Goal: Check status: Check status

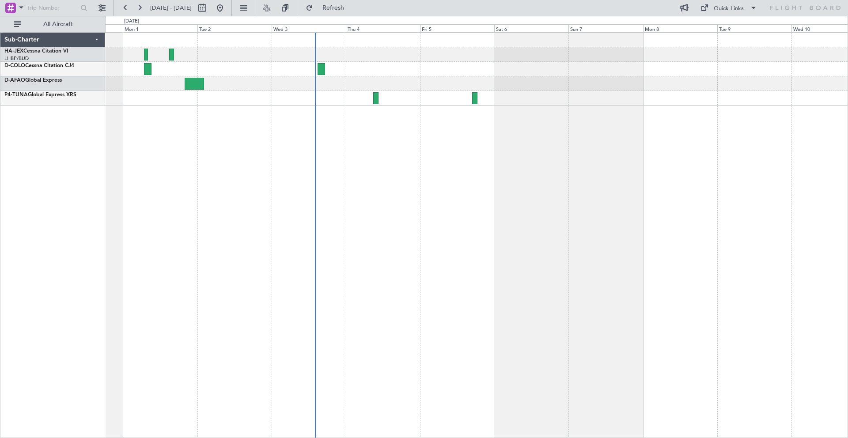
click at [400, 101] on div "A/C Booked A/C Booked" at bounding box center [476, 69] width 743 height 73
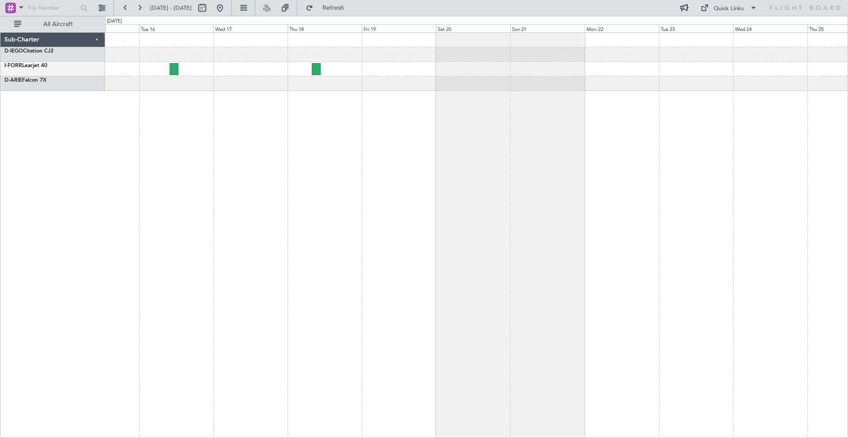
click at [117, 114] on div at bounding box center [476, 235] width 743 height 406
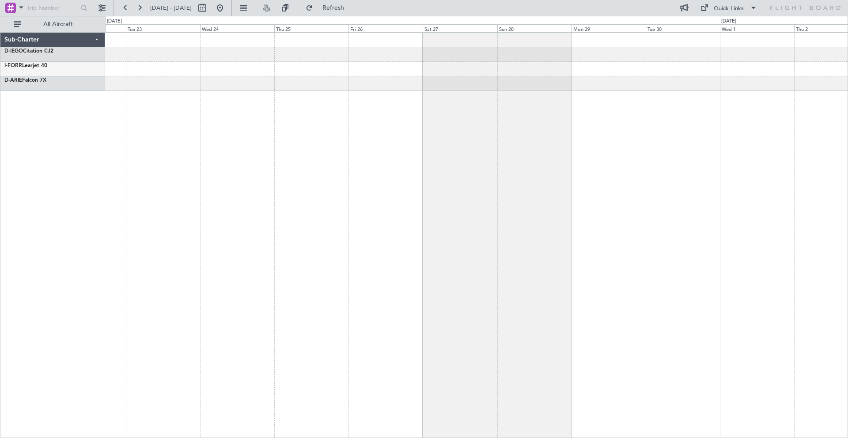
click at [188, 103] on div at bounding box center [476, 235] width 743 height 406
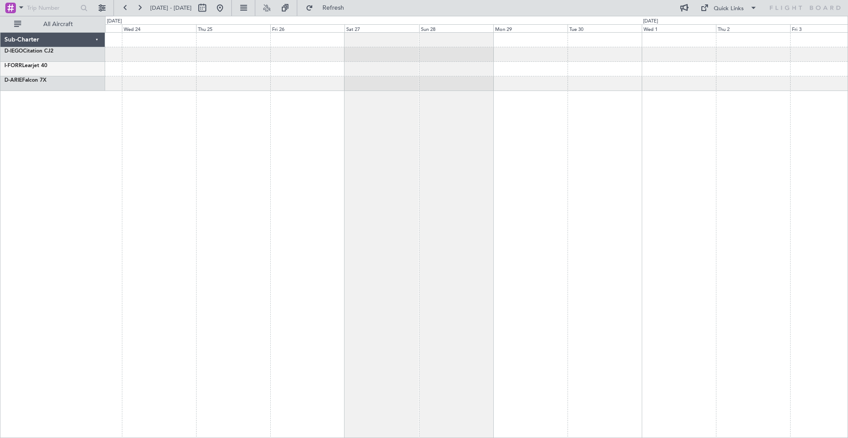
click at [611, 116] on div at bounding box center [476, 235] width 743 height 406
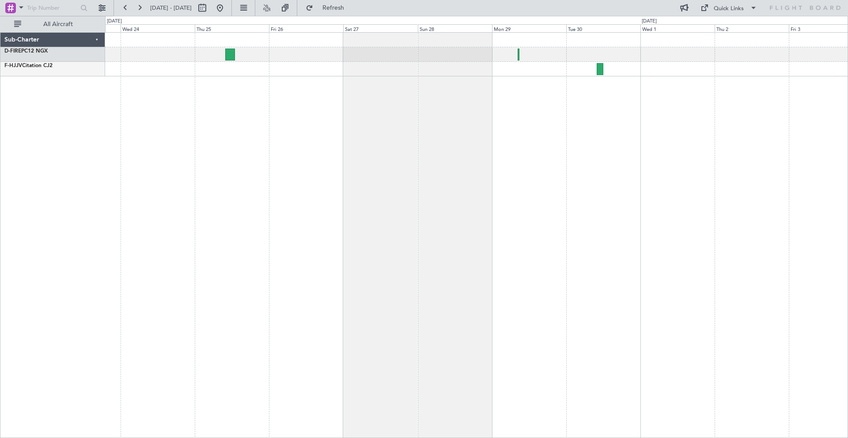
click at [205, 149] on div at bounding box center [476, 235] width 743 height 406
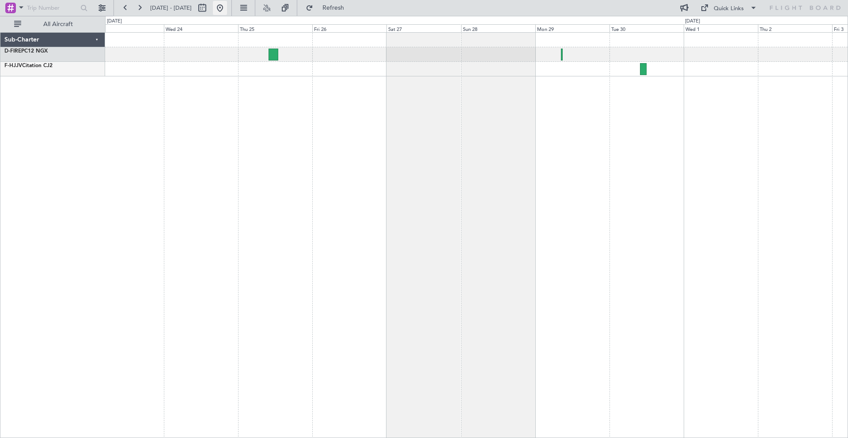
click at [227, 5] on button at bounding box center [220, 8] width 14 height 14
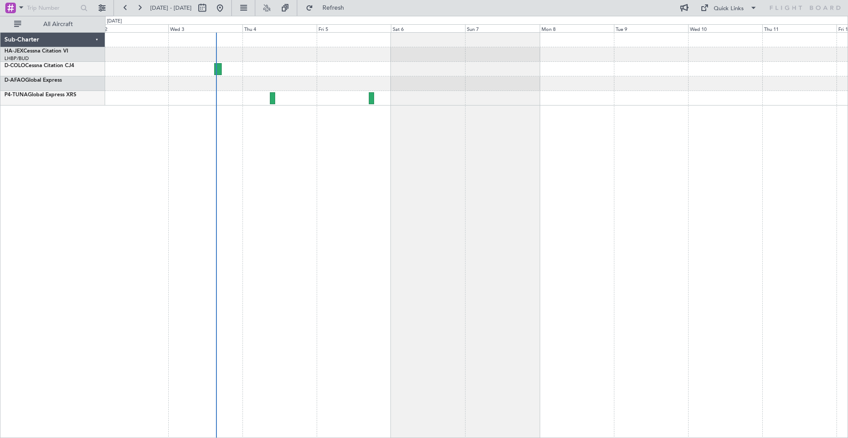
click at [146, 151] on div "A/C Booked A/C Booked" at bounding box center [476, 235] width 743 height 406
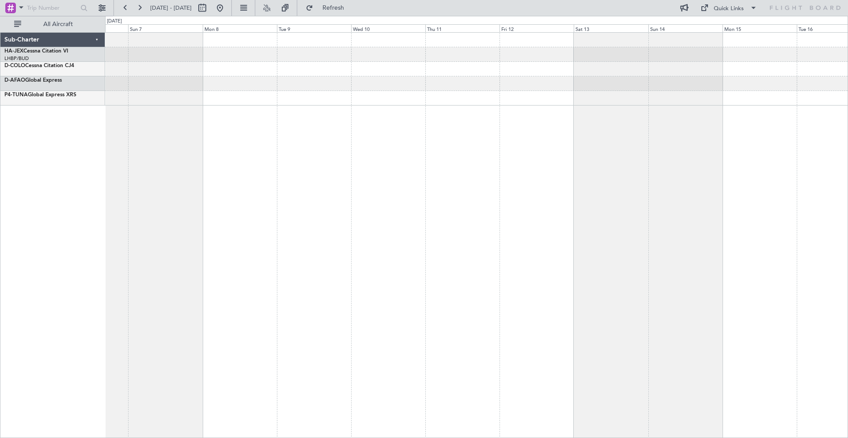
click at [220, 148] on div at bounding box center [476, 235] width 743 height 406
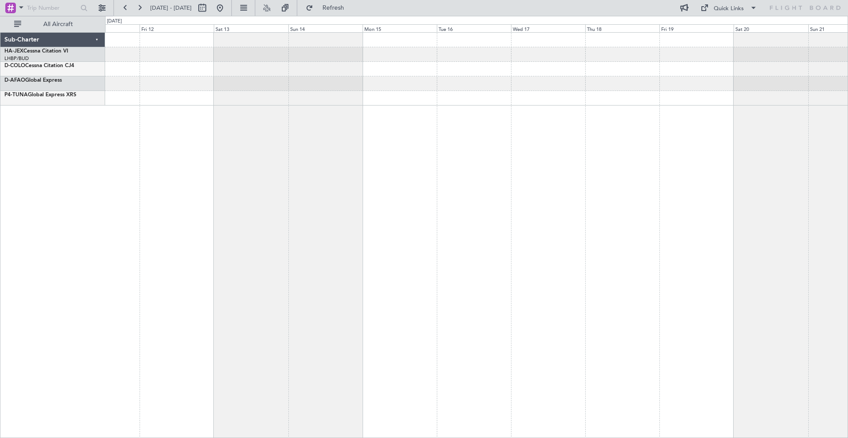
click at [307, 155] on div at bounding box center [476, 235] width 743 height 406
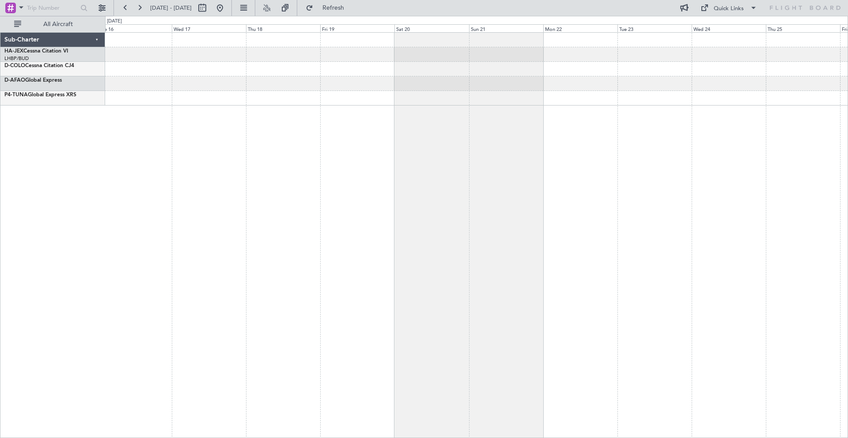
click at [374, 154] on div at bounding box center [476, 235] width 743 height 406
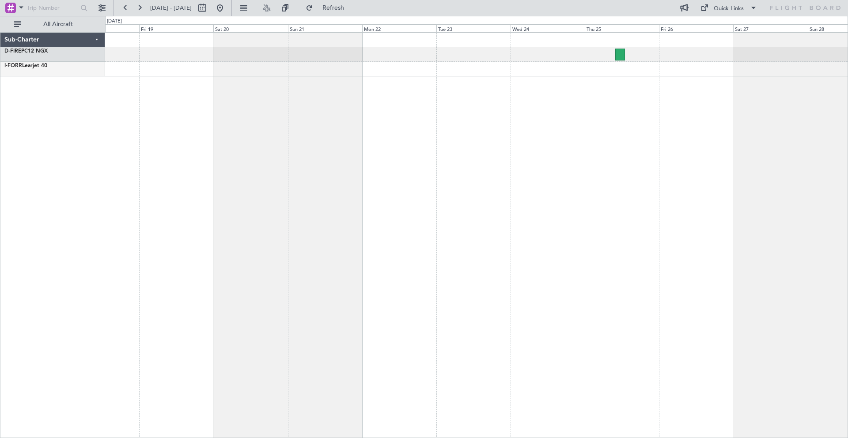
click at [351, 148] on div at bounding box center [476, 235] width 743 height 406
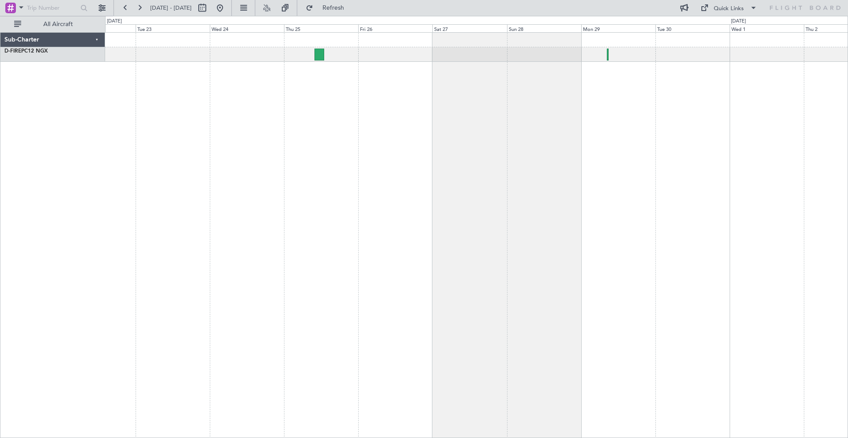
click at [318, 138] on div at bounding box center [476, 235] width 743 height 406
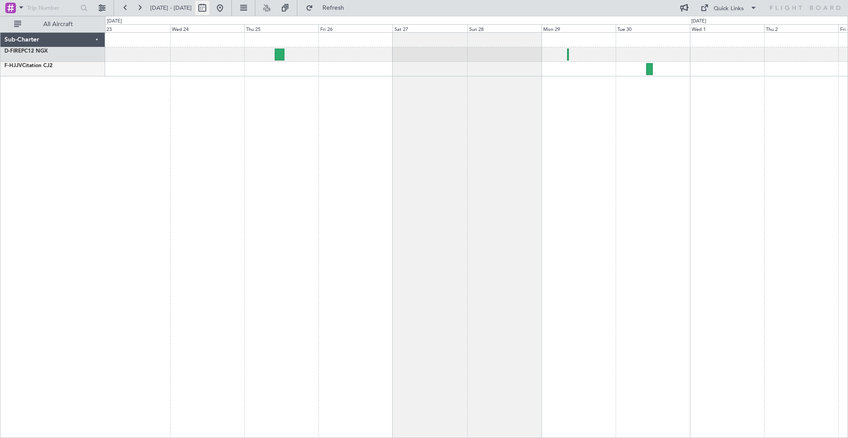
click at [209, 8] on button at bounding box center [202, 8] width 14 height 14
select select "9"
select select "2025"
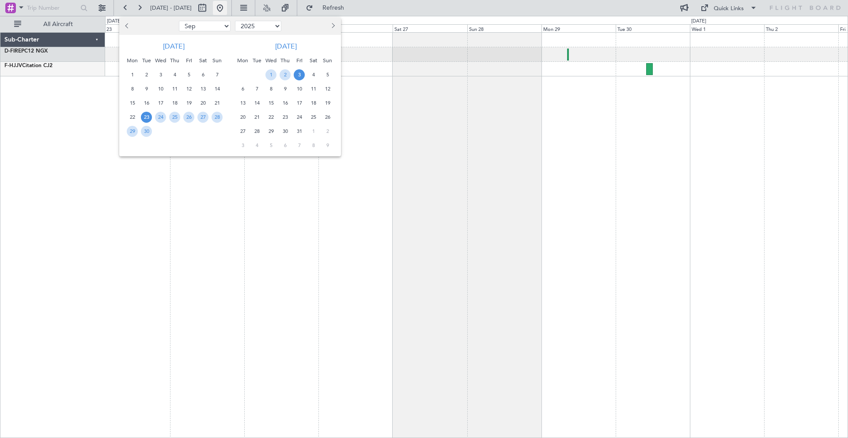
drag, startPoint x: 250, startPoint y: 9, endPoint x: 245, endPoint y: 9, distance: 5.8
click at [250, 9] on div at bounding box center [424, 219] width 848 height 438
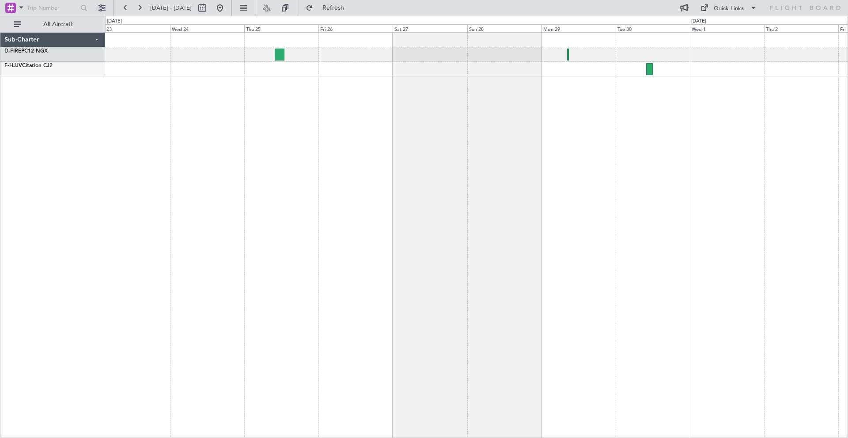
click at [227, 8] on div at bounding box center [211, 8] width 32 height 14
click at [227, 7] on button at bounding box center [220, 8] width 14 height 14
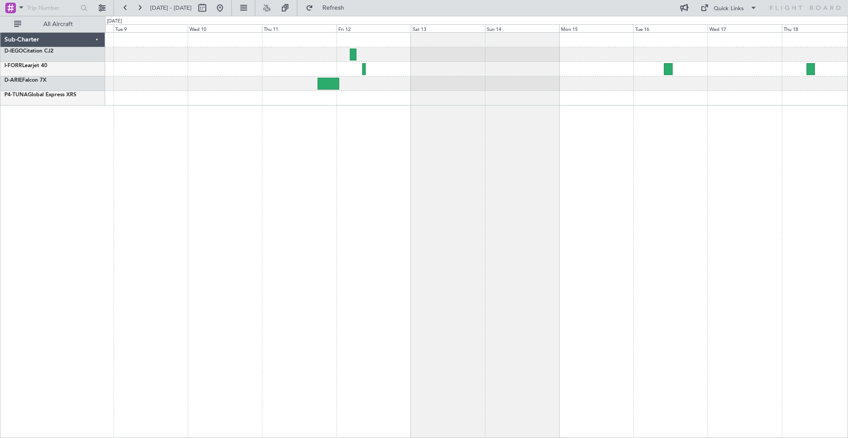
click at [442, 105] on div at bounding box center [476, 69] width 743 height 73
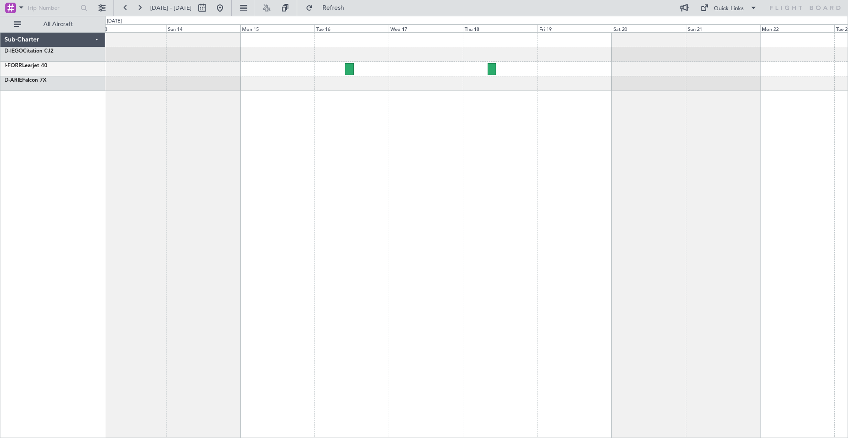
click at [259, 85] on div at bounding box center [476, 235] width 743 height 406
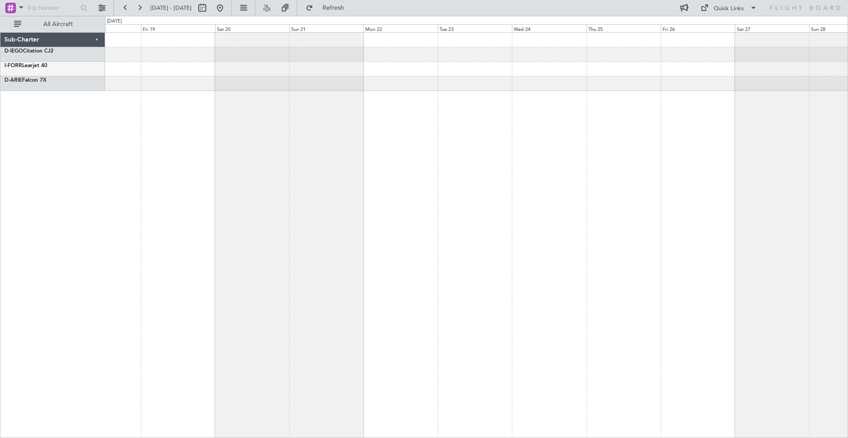
click at [345, 79] on div at bounding box center [476, 235] width 743 height 406
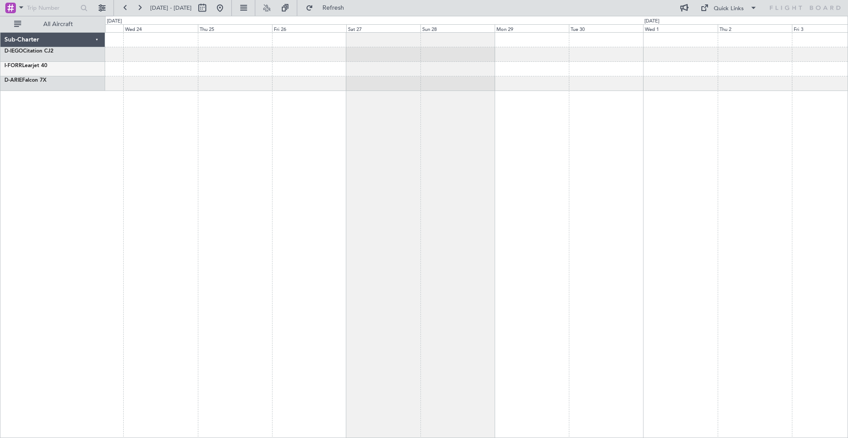
click at [249, 70] on div at bounding box center [476, 62] width 743 height 58
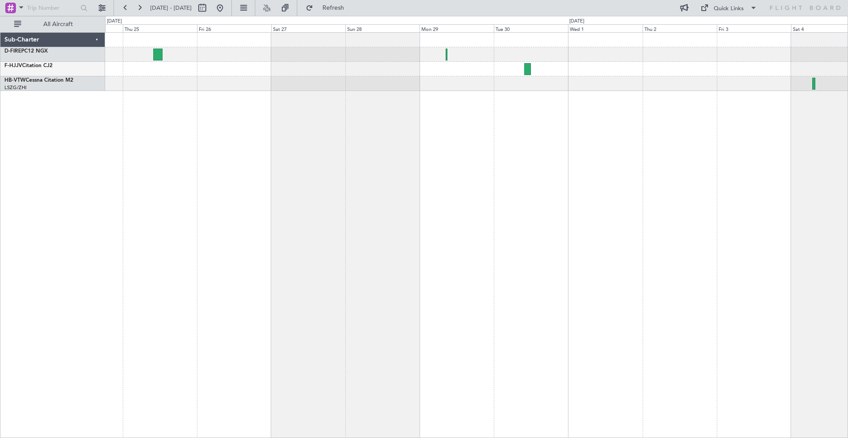
click at [434, 64] on div at bounding box center [476, 235] width 743 height 406
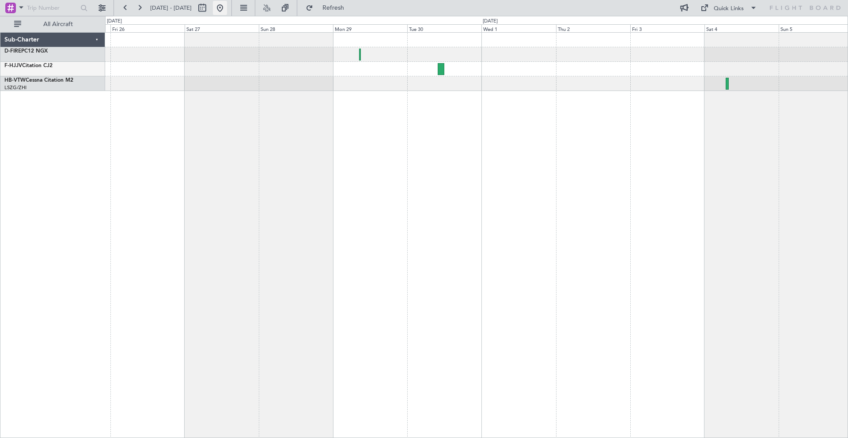
click at [227, 8] on button at bounding box center [220, 8] width 14 height 14
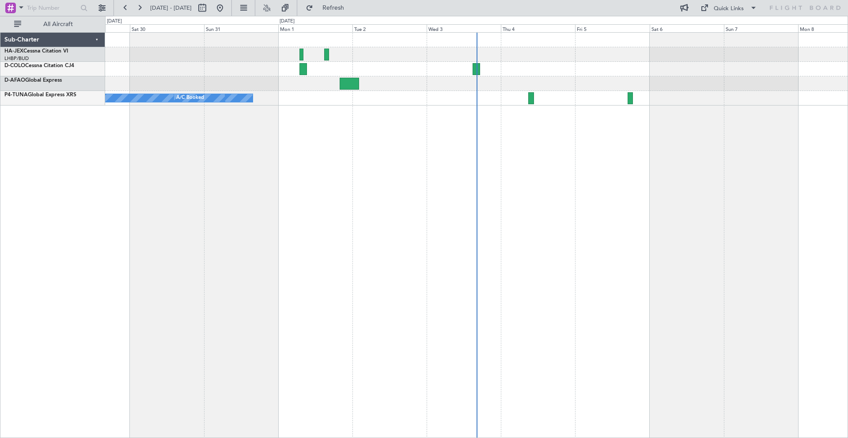
click at [290, 87] on div at bounding box center [476, 83] width 743 height 15
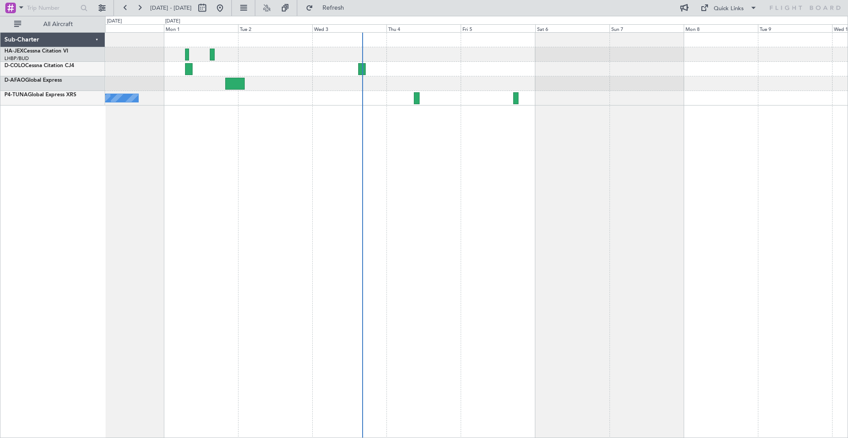
click at [625, 194] on div "A/C Booked A/C Booked" at bounding box center [476, 235] width 743 height 406
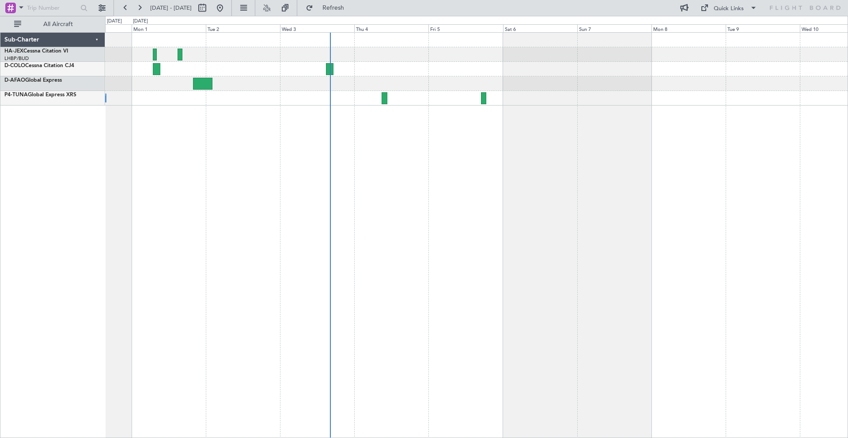
click at [542, 196] on div "A/C Booked A/C Booked" at bounding box center [476, 235] width 743 height 406
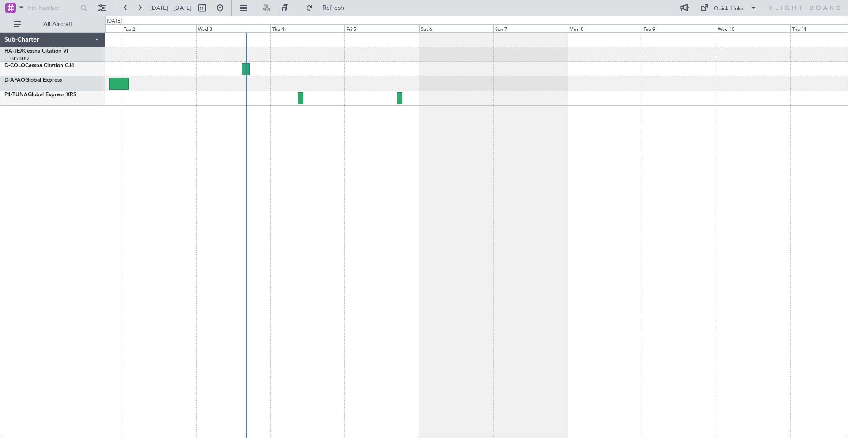
click at [575, 193] on div "A/C Booked A/C Booked" at bounding box center [476, 235] width 743 height 406
